Goal: Information Seeking & Learning: Compare options

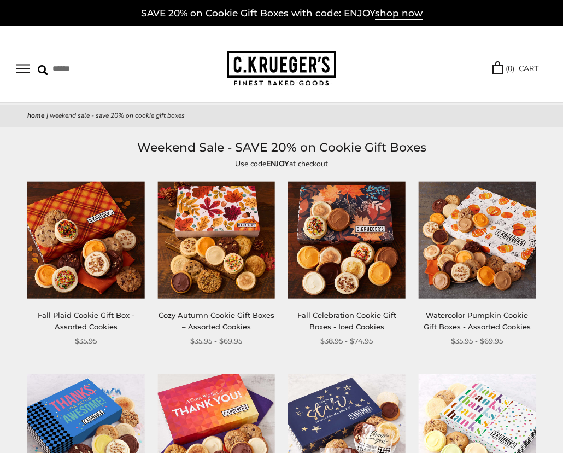
click at [200, 272] on img at bounding box center [217, 240] width 118 height 118
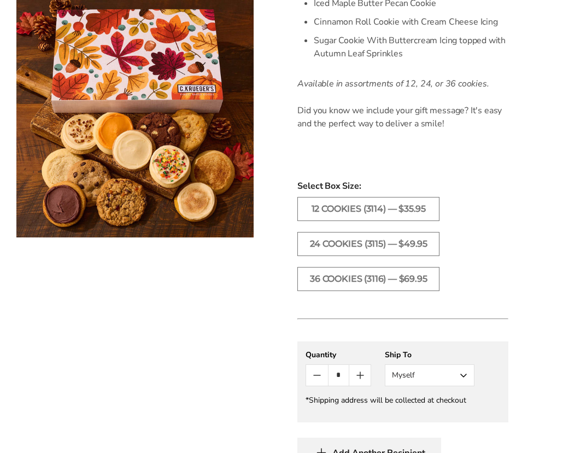
scroll to position [847, 0]
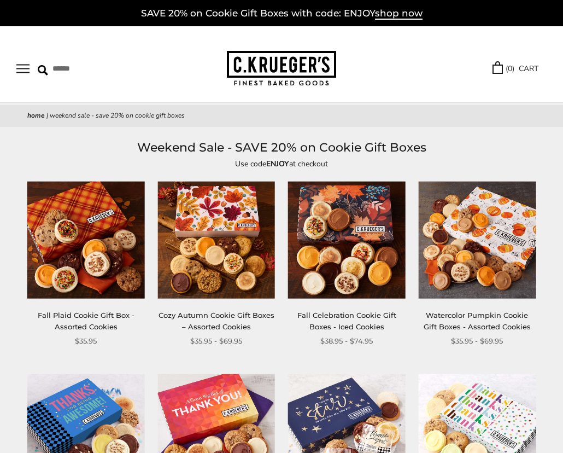
click at [231, 237] on img at bounding box center [217, 240] width 118 height 118
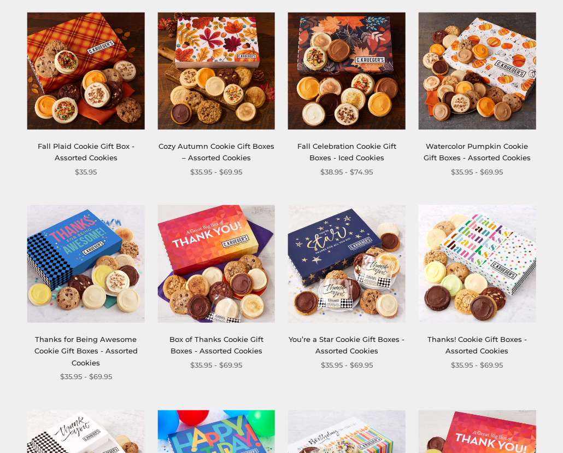
scroll to position [201, 0]
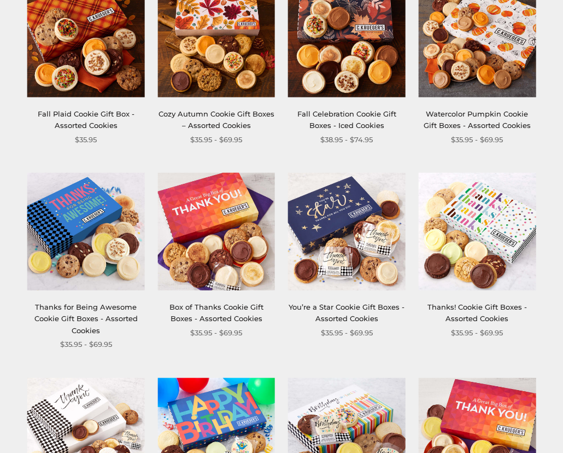
click at [70, 210] on img at bounding box center [86, 232] width 118 height 118
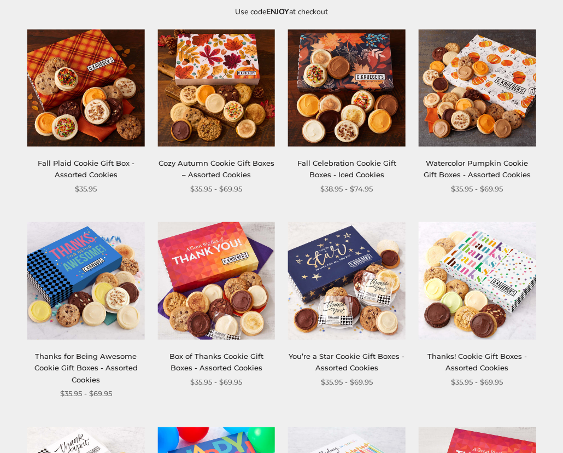
scroll to position [150, 0]
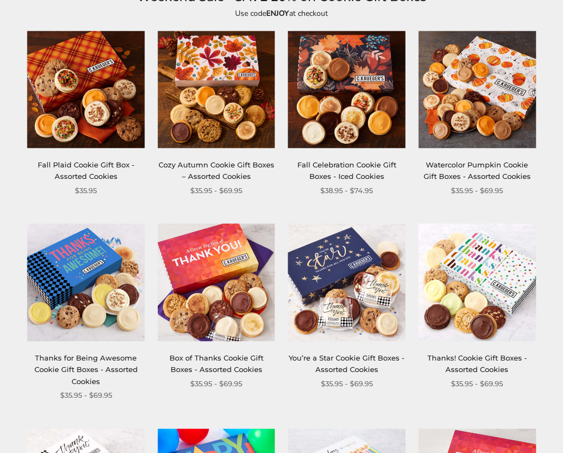
click at [357, 100] on img at bounding box center [347, 90] width 118 height 118
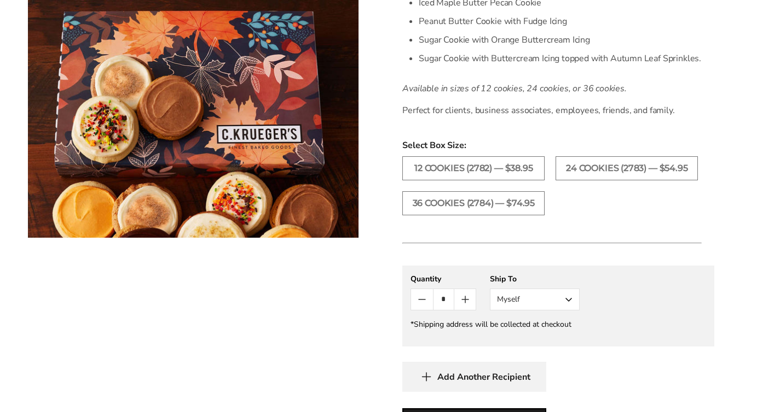
scroll to position [441, 0]
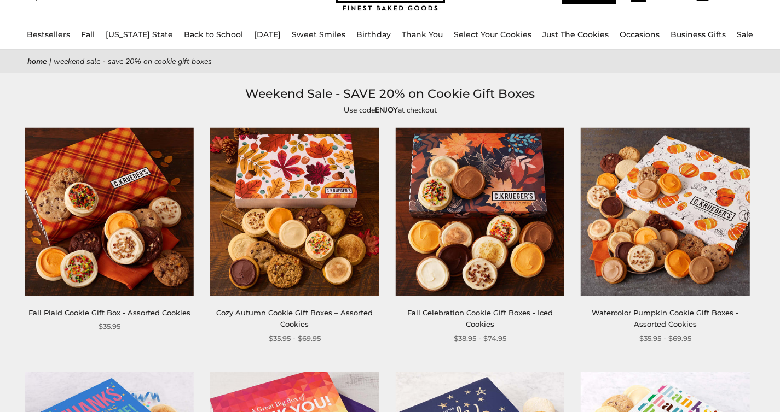
click at [317, 206] on img at bounding box center [294, 212] width 168 height 168
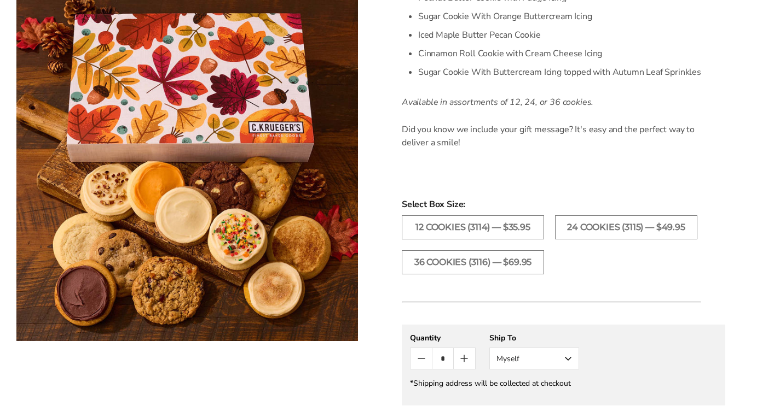
scroll to position [726, 0]
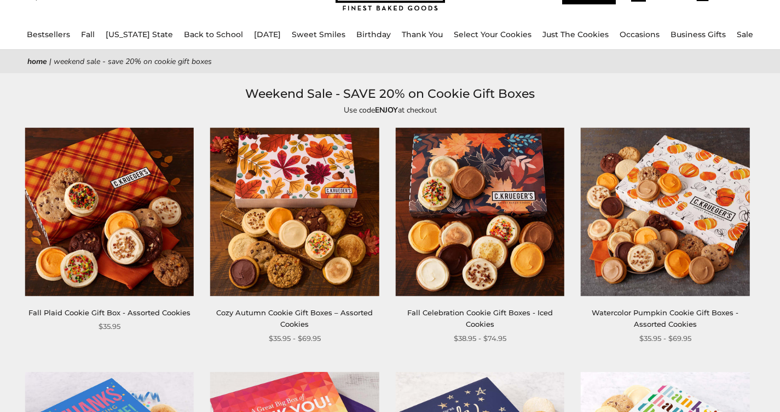
click at [450, 196] on img at bounding box center [480, 212] width 168 height 168
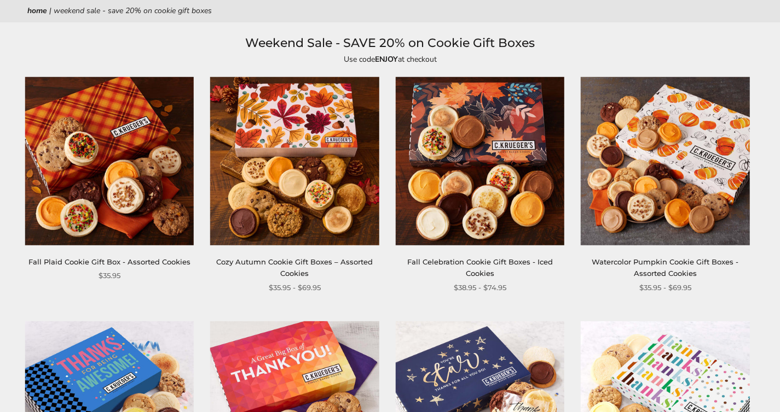
scroll to position [214, 0]
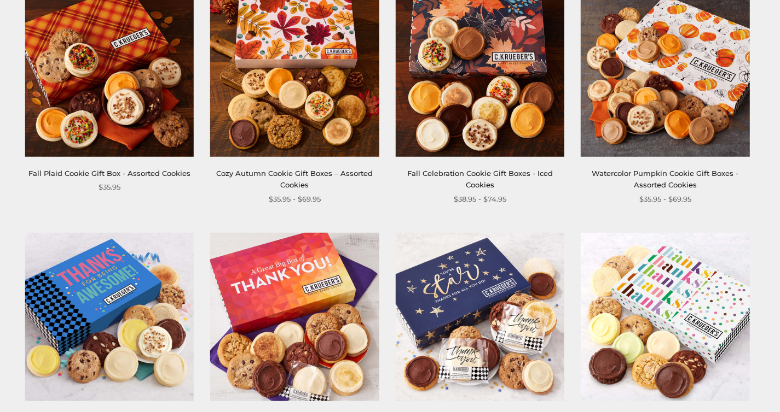
click at [121, 305] on img at bounding box center [109, 316] width 168 height 168
click at [252, 59] on img at bounding box center [294, 73] width 168 height 168
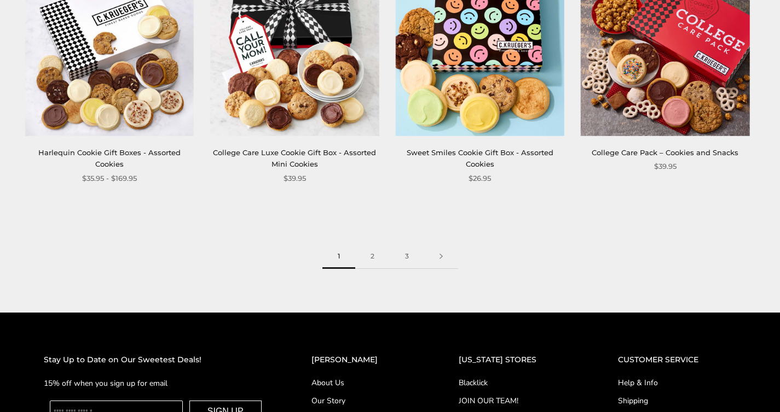
scroll to position [1640, 0]
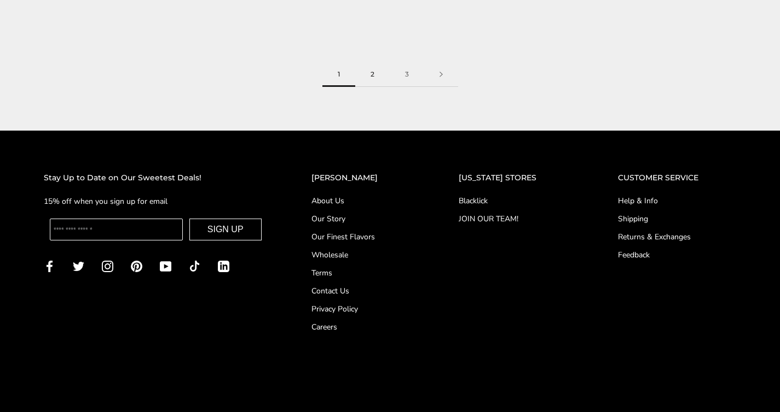
click at [372, 79] on link "2" at bounding box center [372, 74] width 34 height 25
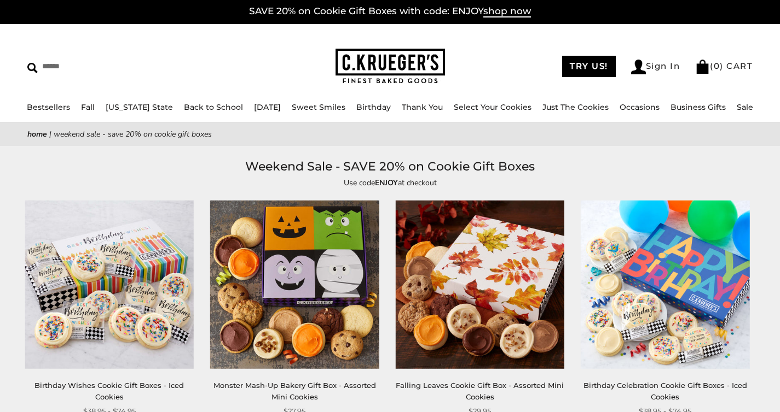
click at [104, 270] on img at bounding box center [109, 285] width 168 height 168
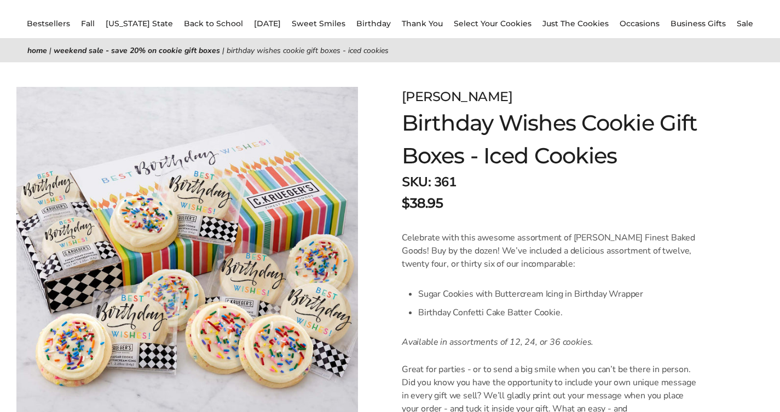
scroll to position [109, 0]
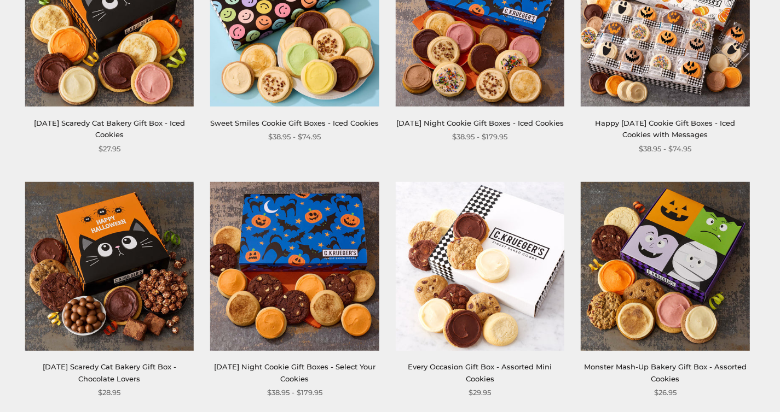
scroll to position [687, 0]
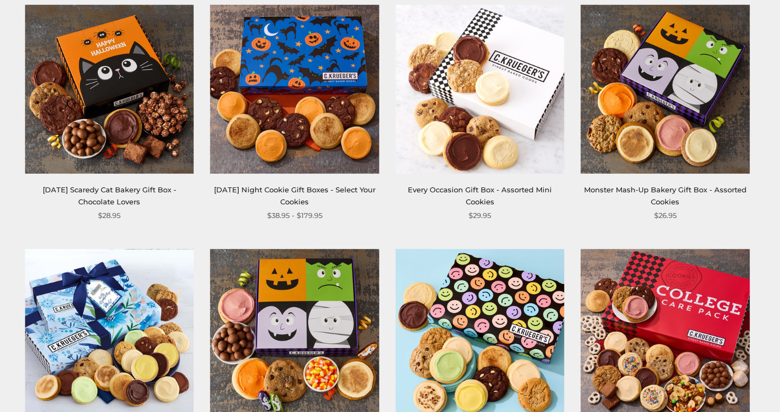
click at [292, 149] on img at bounding box center [294, 89] width 168 height 168
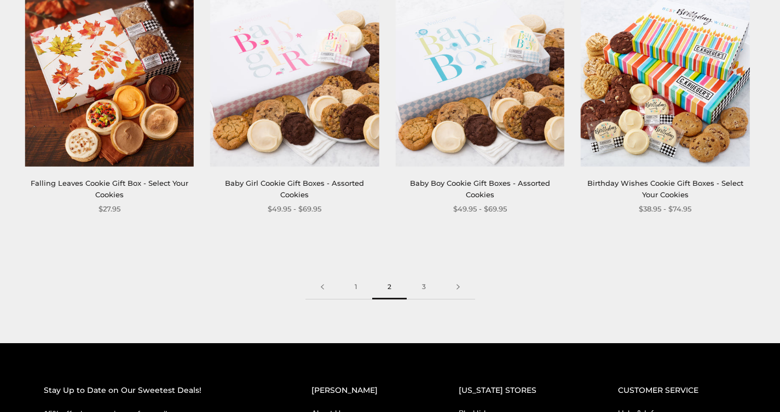
scroll to position [1672, 0]
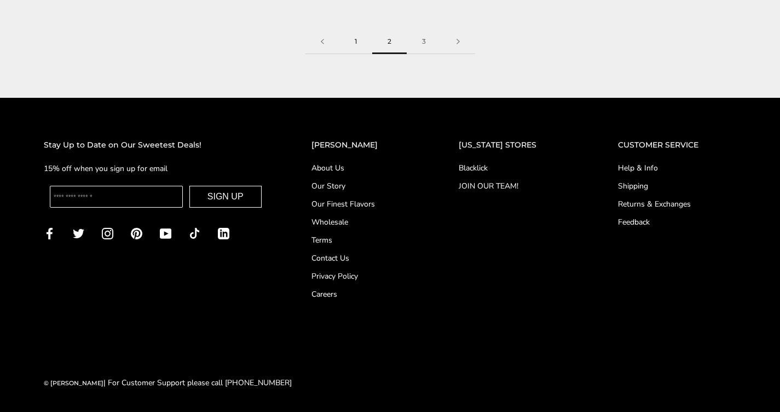
click at [360, 38] on link "1" at bounding box center [355, 42] width 33 height 25
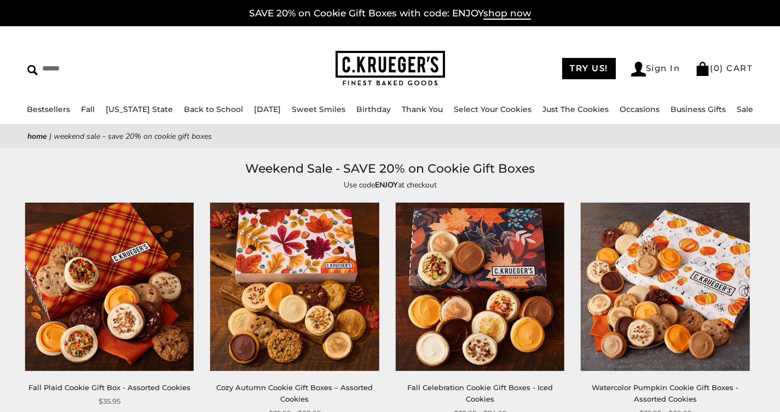
click at [496, 272] on img at bounding box center [480, 287] width 168 height 168
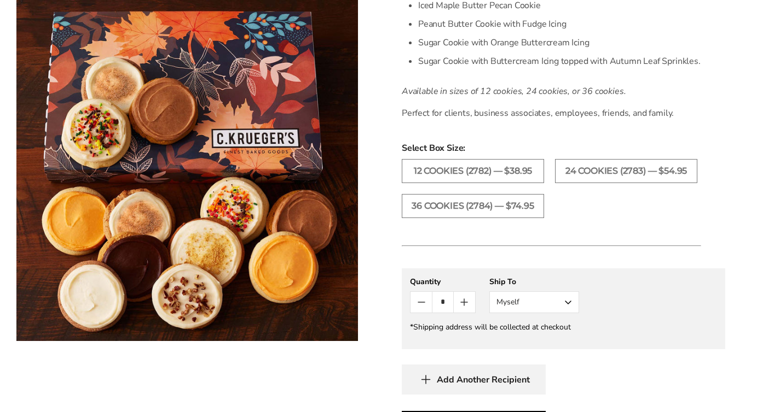
scroll to position [499, 0]
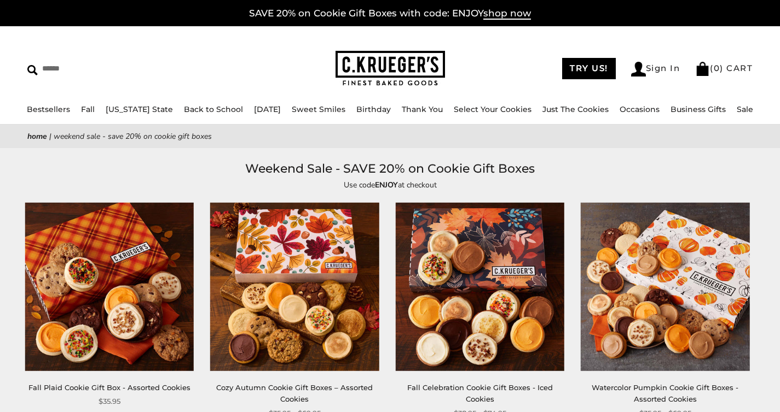
click at [318, 283] on img at bounding box center [294, 287] width 168 height 168
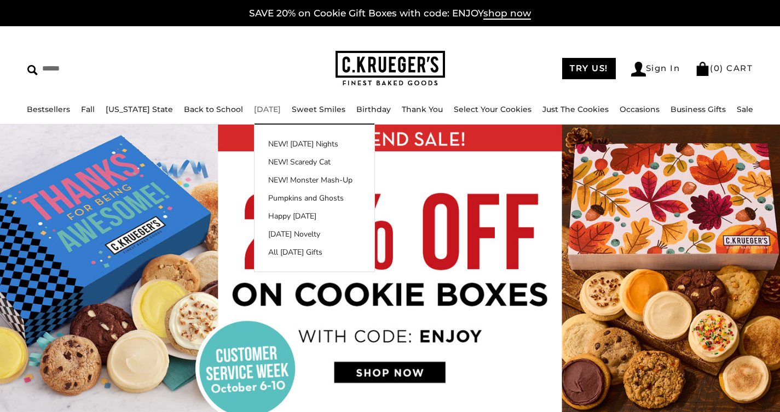
click at [254, 106] on link "[DATE]" at bounding box center [267, 109] width 27 height 10
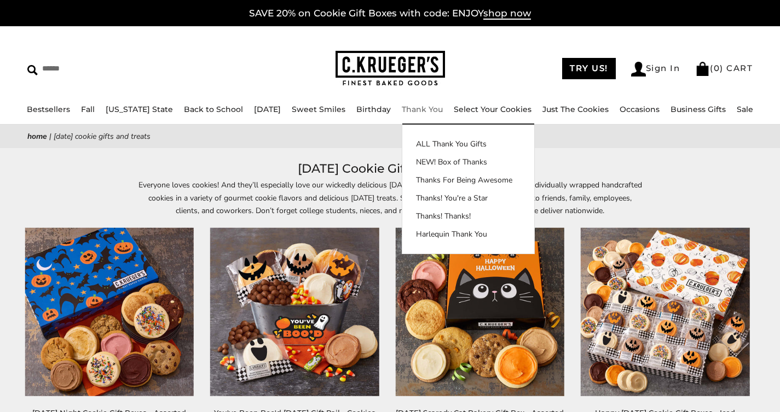
click at [416, 109] on link "Thank You" at bounding box center [422, 109] width 41 height 10
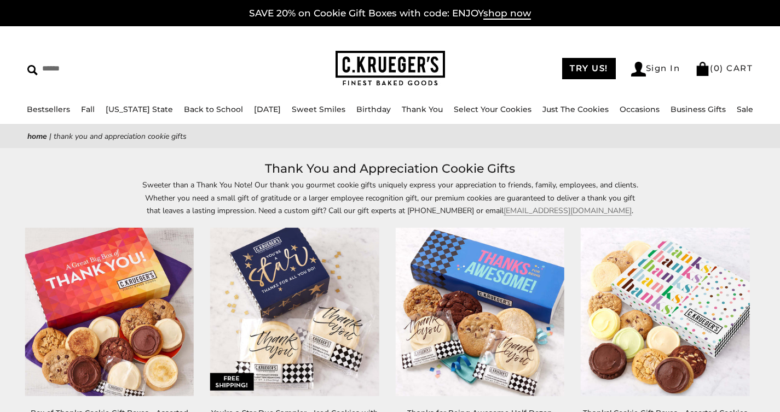
click at [373, 109] on link "Birthday" at bounding box center [373, 109] width 34 height 10
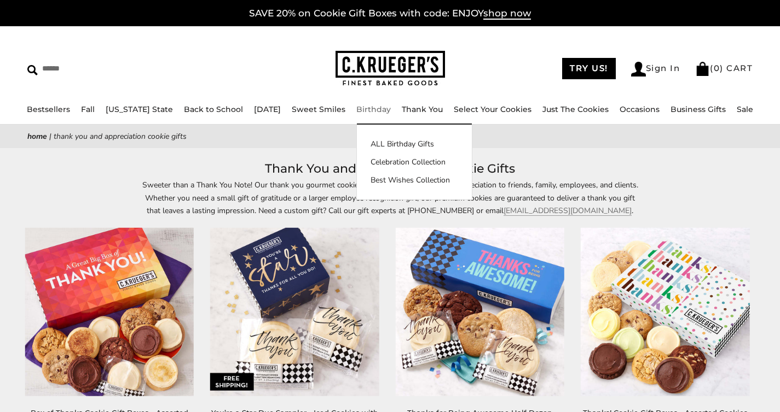
click at [373, 109] on link "Birthday" at bounding box center [373, 109] width 34 height 10
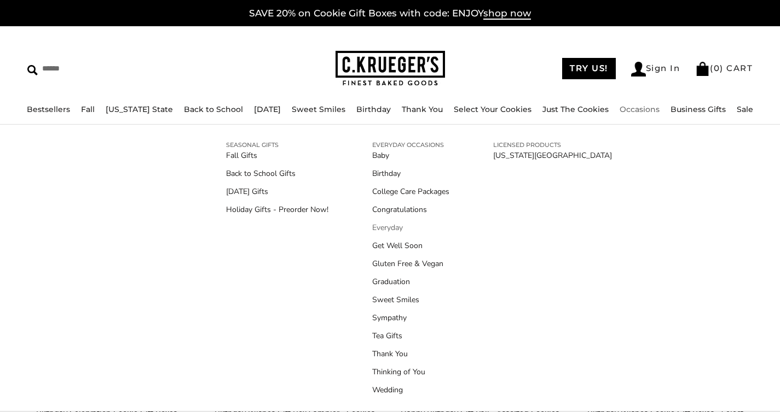
click at [398, 229] on link "Everyday" at bounding box center [410, 227] width 77 height 11
click at [433, 193] on link "College Care Packages" at bounding box center [410, 191] width 77 height 11
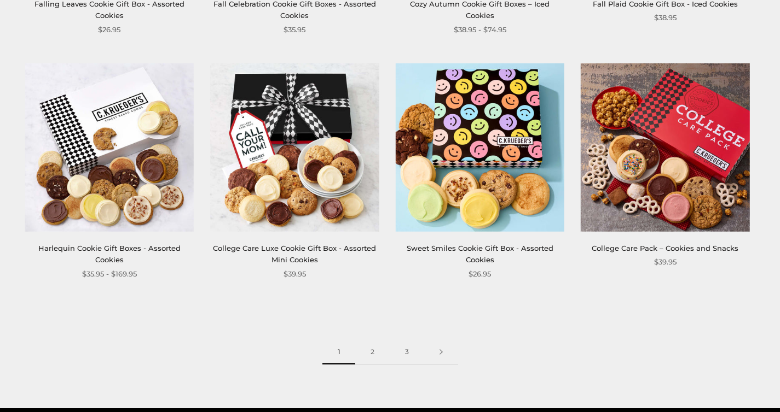
scroll to position [1372, 0]
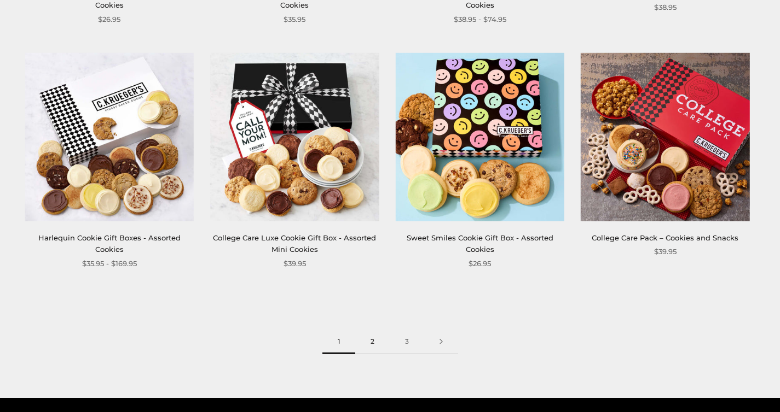
click at [374, 344] on link "2" at bounding box center [372, 342] width 34 height 25
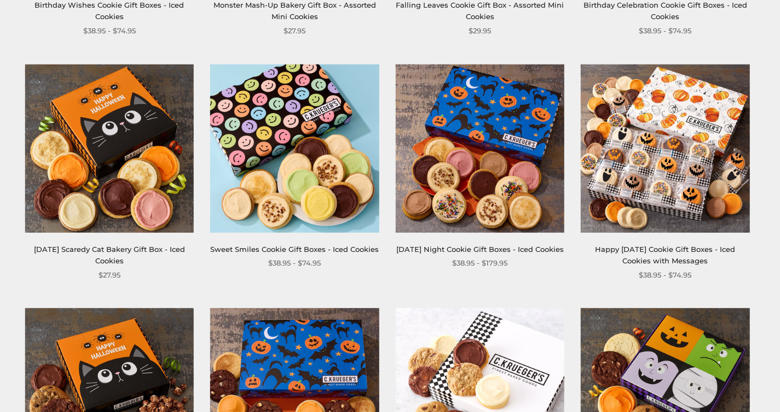
scroll to position [383, 0]
click at [604, 177] on img at bounding box center [664, 148] width 168 height 168
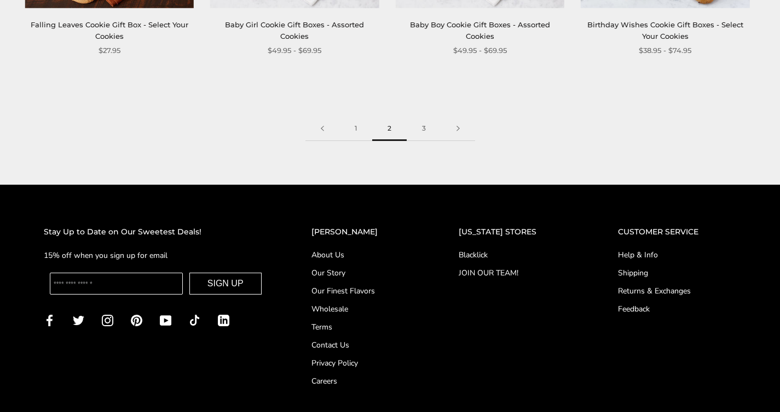
scroll to position [1672, 0]
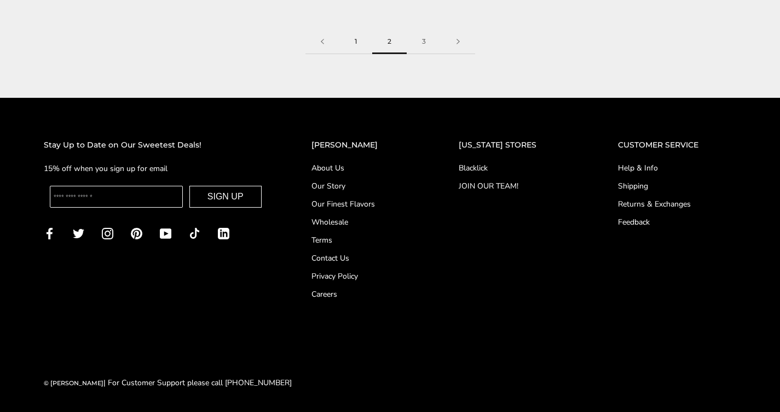
click at [347, 40] on link "1" at bounding box center [355, 42] width 33 height 25
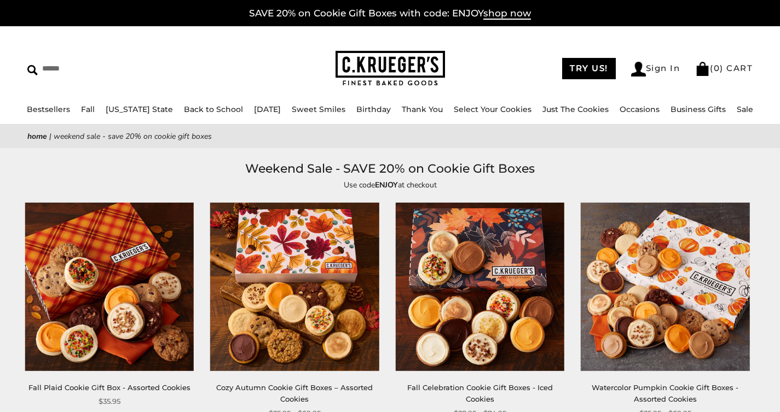
click at [92, 255] on img at bounding box center [109, 287] width 168 height 168
click at [588, 165] on h1 "Weekend Sale - SAVE 20% on Cookie Gift Boxes" at bounding box center [390, 169] width 692 height 20
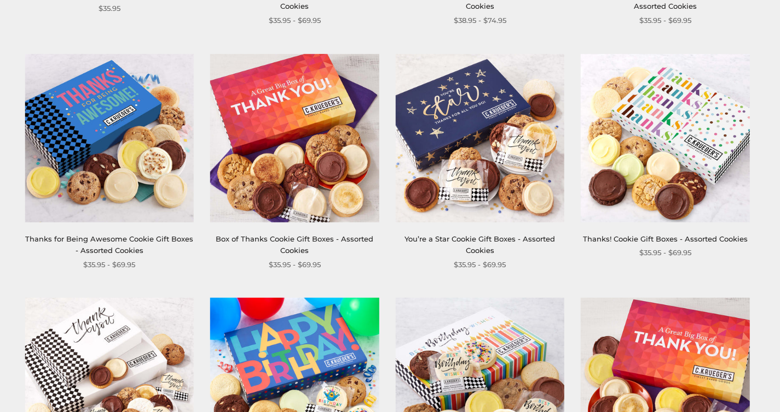
scroll to position [566, 0]
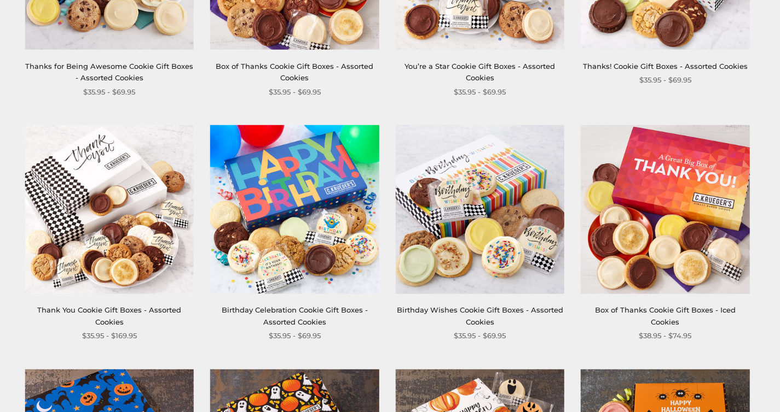
click at [277, 224] on img at bounding box center [294, 209] width 168 height 168
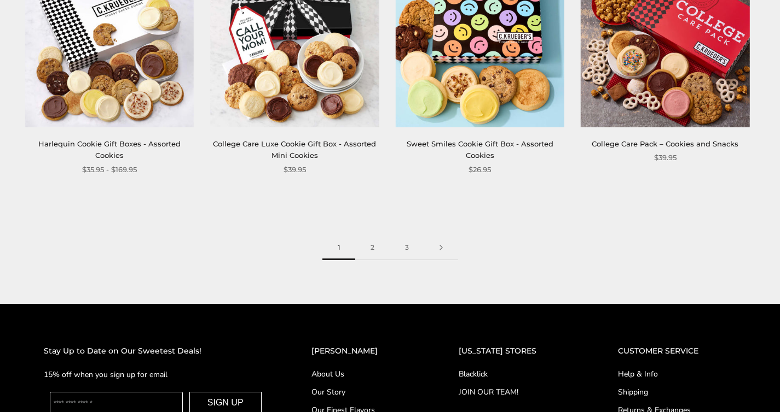
scroll to position [1501, 0]
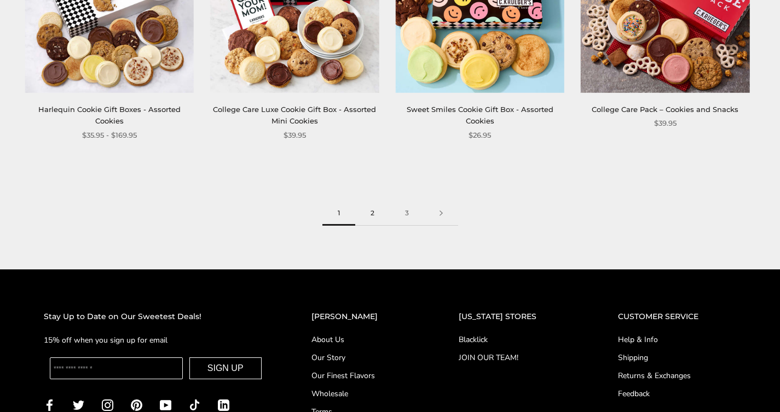
click at [376, 216] on link "2" at bounding box center [372, 213] width 34 height 25
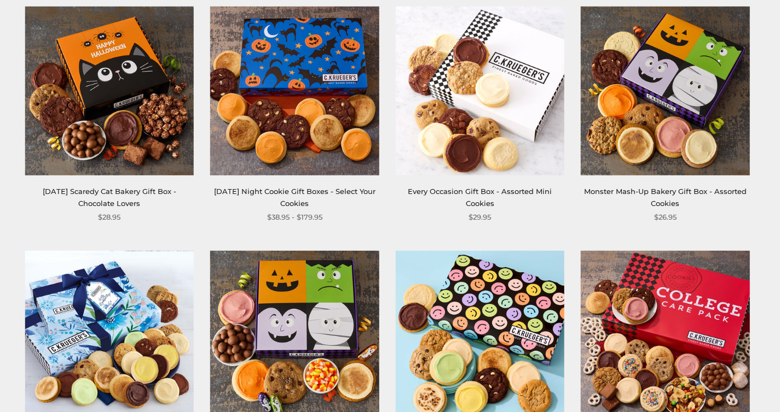
scroll to position [845, 0]
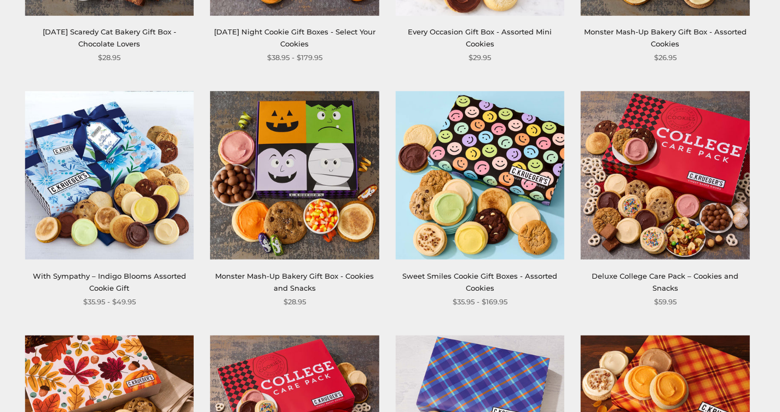
click at [480, 239] on img at bounding box center [480, 175] width 168 height 168
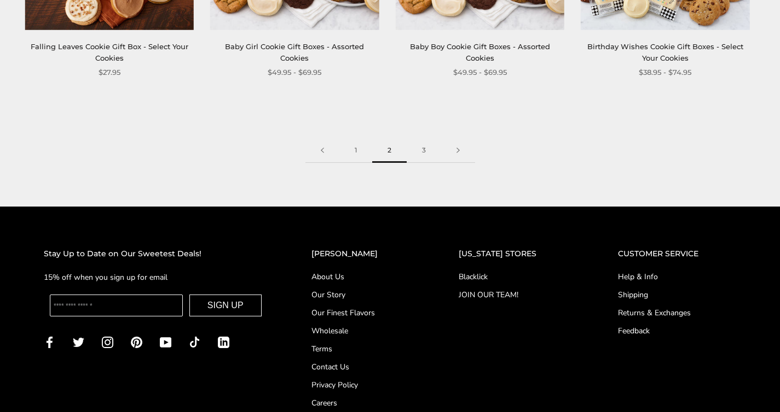
scroll to position [1672, 0]
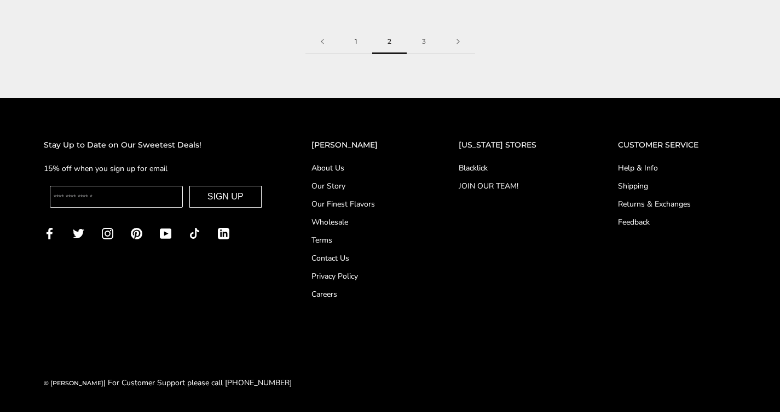
click at [350, 42] on link "1" at bounding box center [355, 42] width 33 height 25
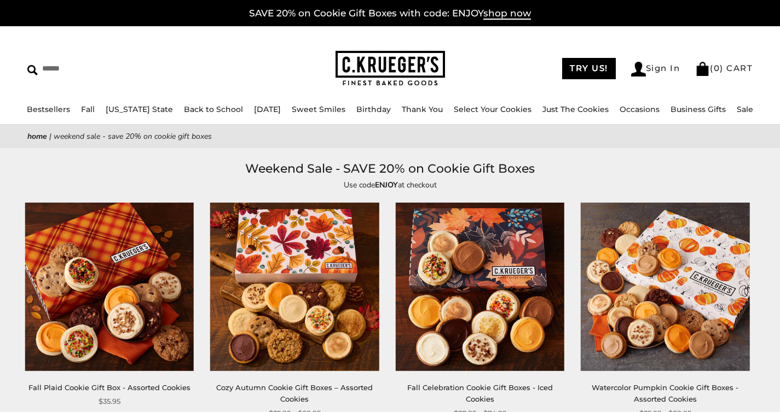
click at [292, 257] on img at bounding box center [294, 287] width 168 height 168
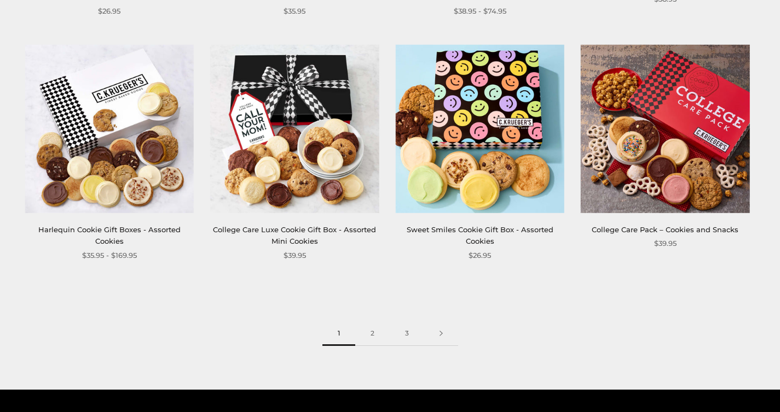
scroll to position [1561, 0]
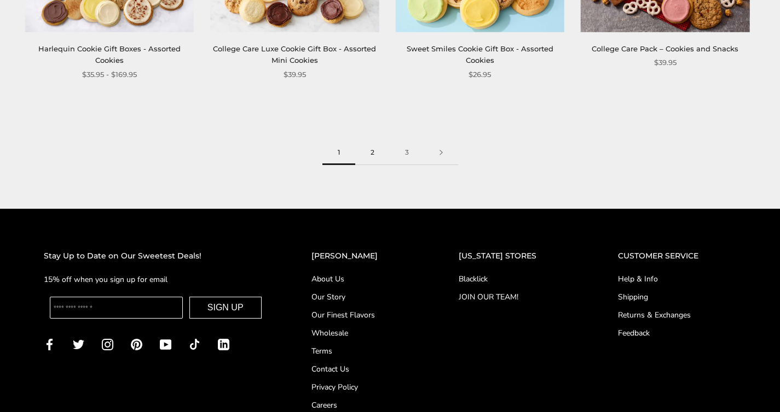
click at [370, 151] on link "2" at bounding box center [372, 153] width 34 height 25
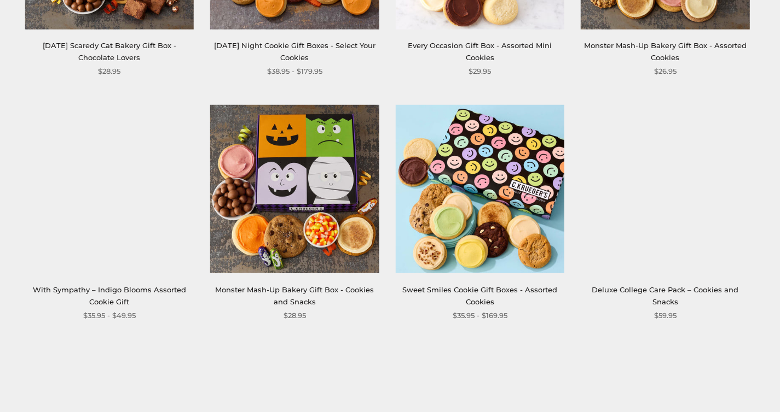
scroll to position [841, 0]
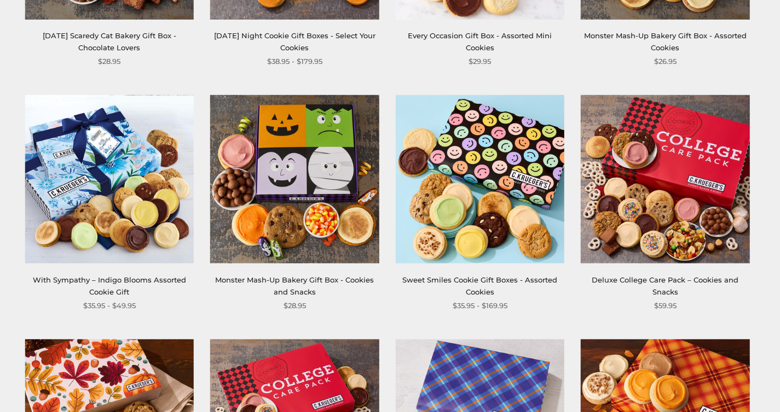
click at [671, 191] on img at bounding box center [664, 179] width 168 height 168
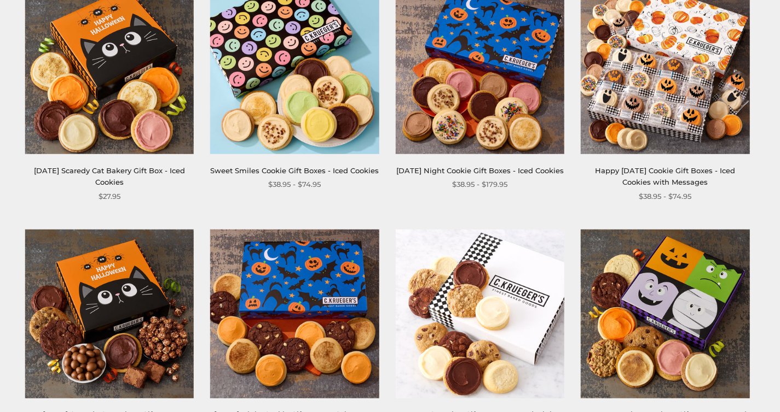
scroll to position [501, 0]
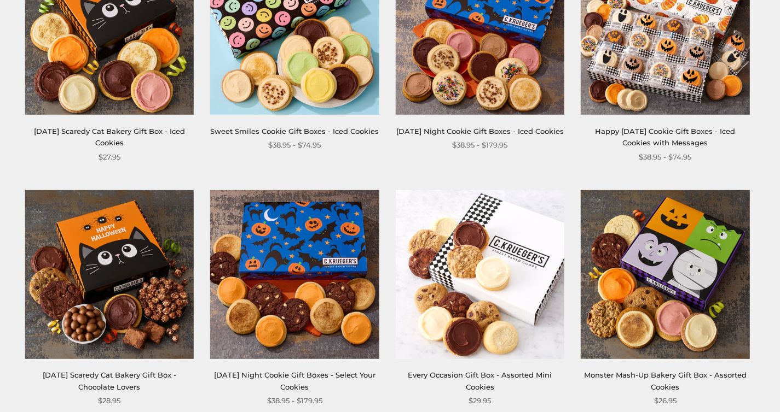
click at [310, 219] on img at bounding box center [294, 274] width 168 height 168
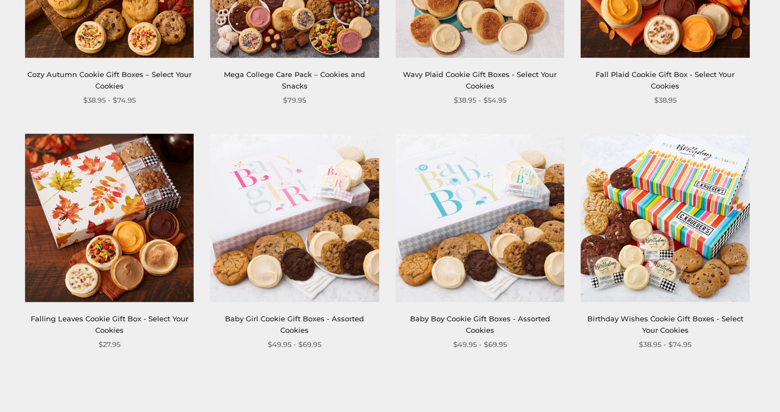
scroll to position [1432, 0]
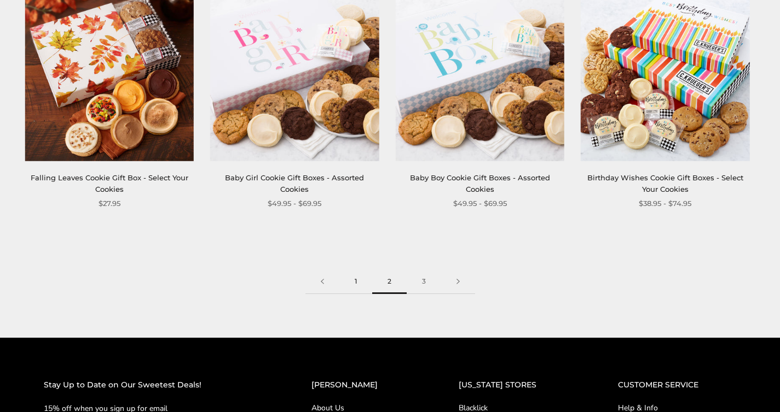
click at [353, 285] on link "1" at bounding box center [355, 282] width 33 height 25
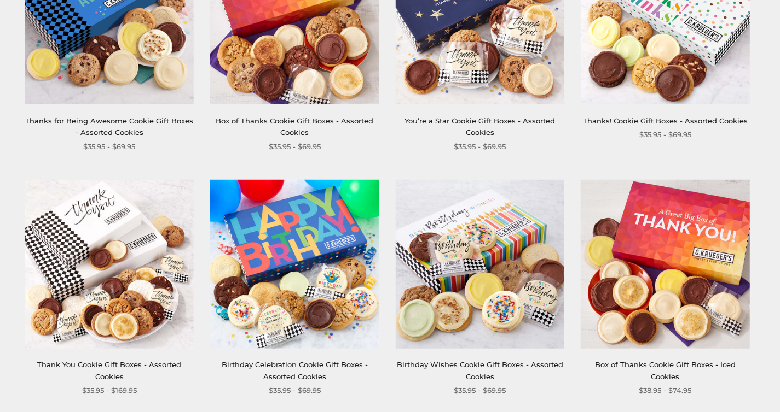
scroll to position [626, 0]
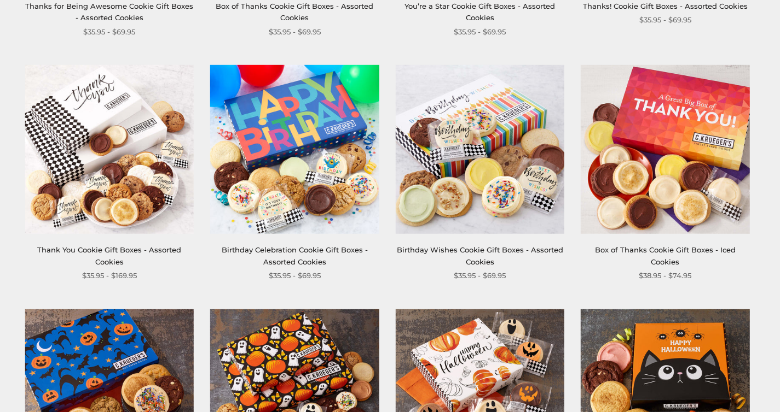
click at [639, 193] on img at bounding box center [664, 149] width 168 height 168
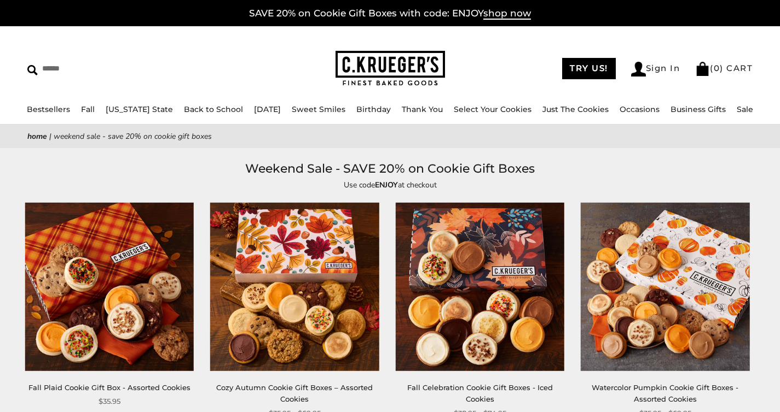
click at [153, 272] on img at bounding box center [109, 287] width 168 height 168
click at [681, 292] on img at bounding box center [664, 287] width 168 height 168
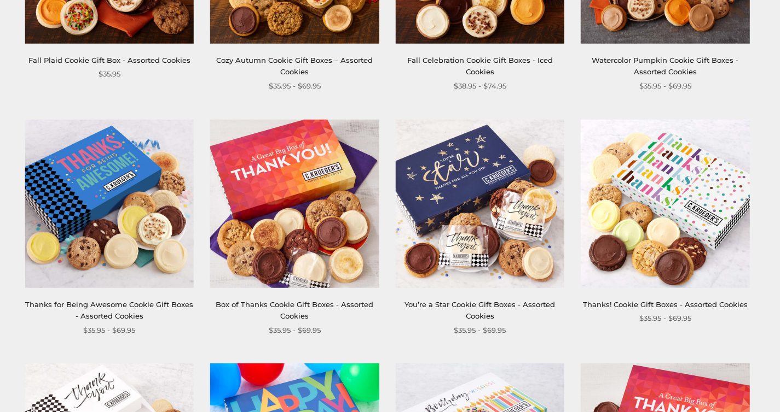
scroll to position [540, 0]
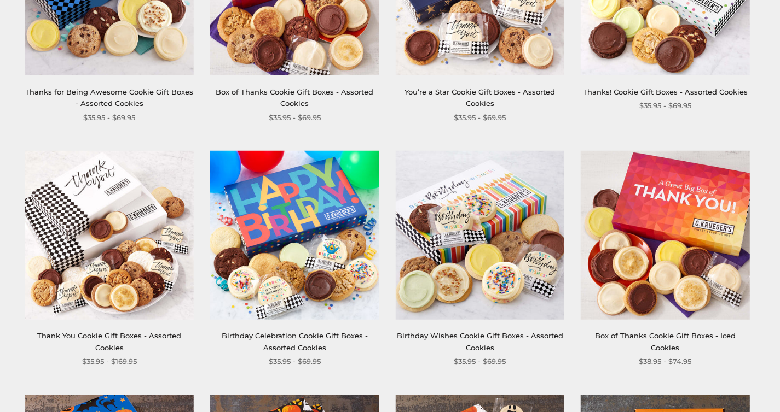
click at [309, 269] on img at bounding box center [294, 235] width 168 height 168
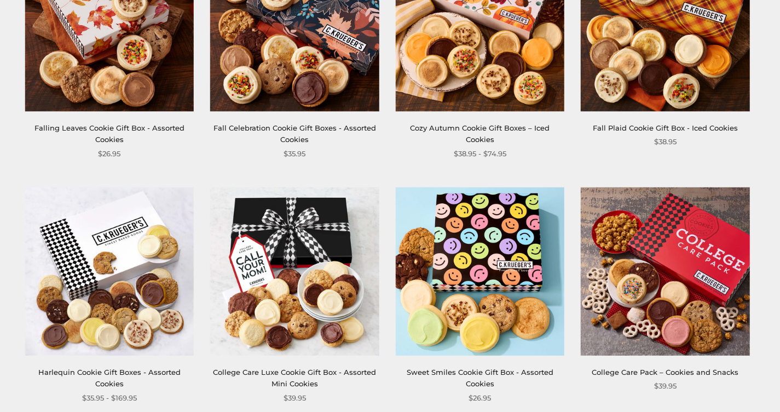
scroll to position [1526, 0]
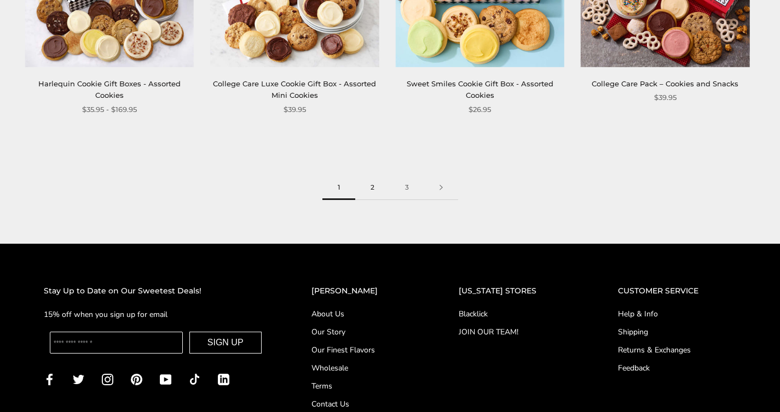
click at [367, 190] on link "2" at bounding box center [372, 188] width 34 height 25
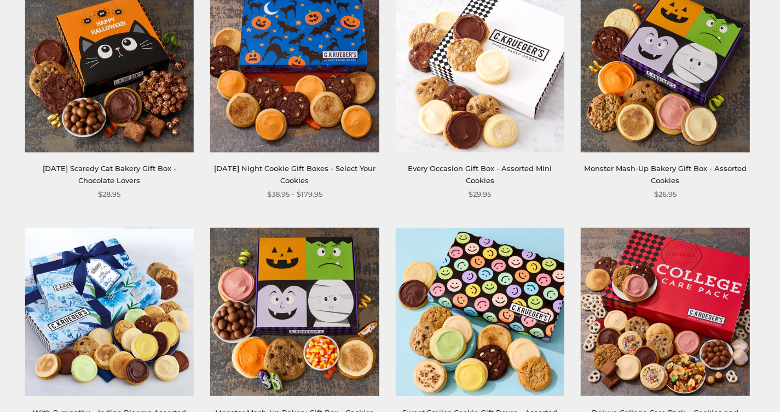
scroll to position [827, 0]
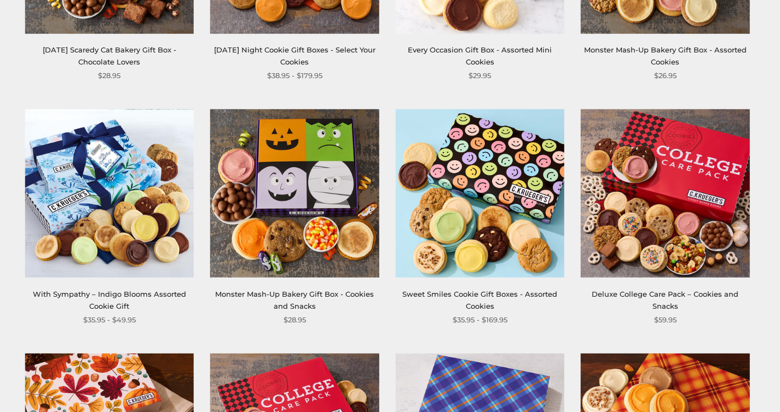
click at [643, 203] on img at bounding box center [664, 193] width 168 height 168
